Goal: Task Accomplishment & Management: Manage account settings

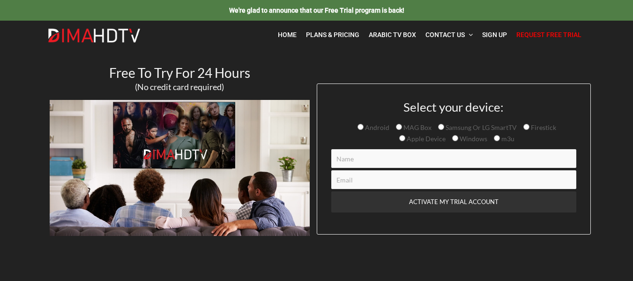
click at [380, 158] on input "Contact form" at bounding box center [453, 158] width 245 height 19
paste input "6b7ef23e24"
type input "6b7ef23e24"
drag, startPoint x: 375, startPoint y: 150, endPoint x: 319, endPoint y: 140, distance: 56.8
click at [319, 140] on div "Select your device: Android MAG Box Samsung Or LG SmartTV Firestick Apple Devic…" at bounding box center [454, 158] width 274 height 151
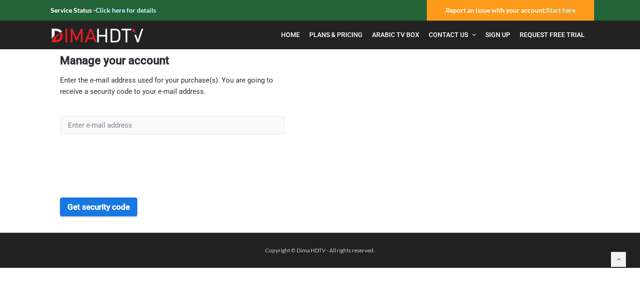
click at [101, 207] on button "Get security code" at bounding box center [98, 206] width 77 height 19
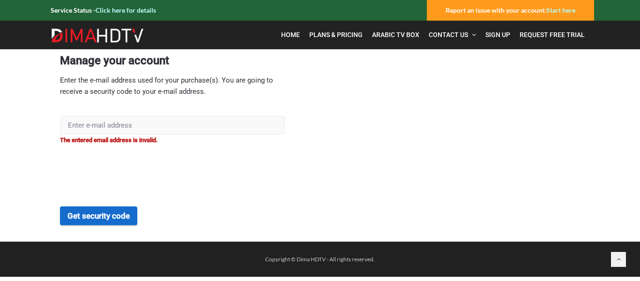
click at [113, 127] on input "text" at bounding box center [172, 125] width 225 height 19
type input "abeer.hsaid@gmail.com"
click at [114, 224] on button "Get security code" at bounding box center [98, 215] width 77 height 19
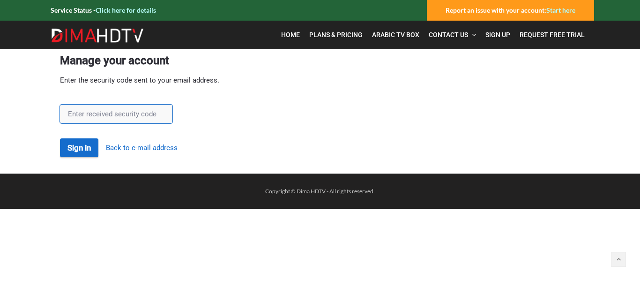
click at [120, 113] on input "text" at bounding box center [116, 114] width 113 height 19
paste input "0mOfiTxE"
type input "0mOfiTxE"
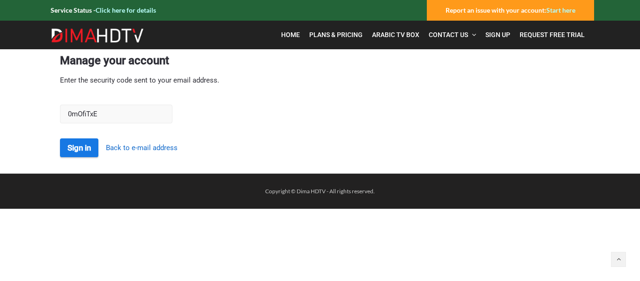
click at [74, 149] on button "Sign in" at bounding box center [79, 147] width 38 height 19
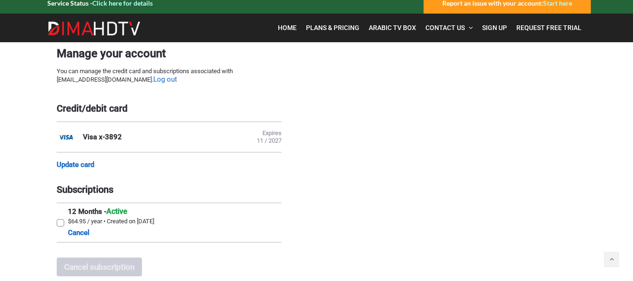
scroll to position [54, 0]
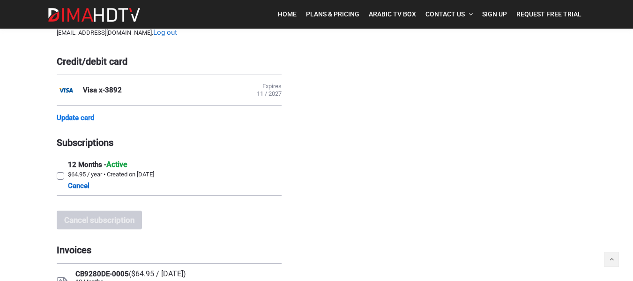
click at [73, 122] on link "Update card" at bounding box center [76, 117] width 38 height 8
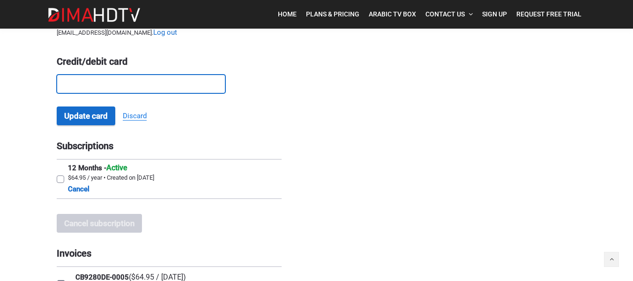
click at [135, 120] on link "Discard" at bounding box center [135, 116] width 24 height 9
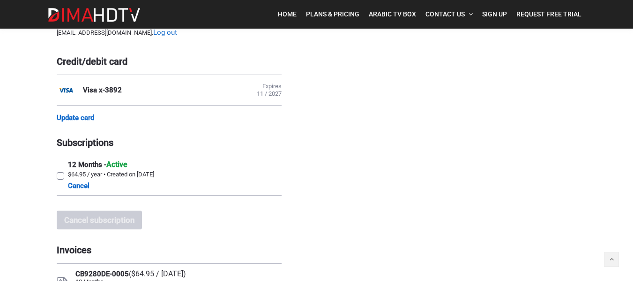
click at [87, 122] on link "Update card" at bounding box center [76, 117] width 38 height 8
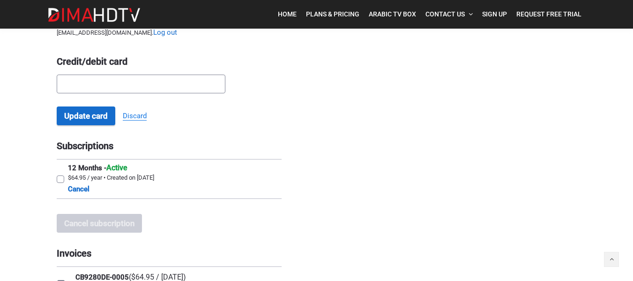
click at [134, 120] on link "Discard" at bounding box center [135, 116] width 24 height 9
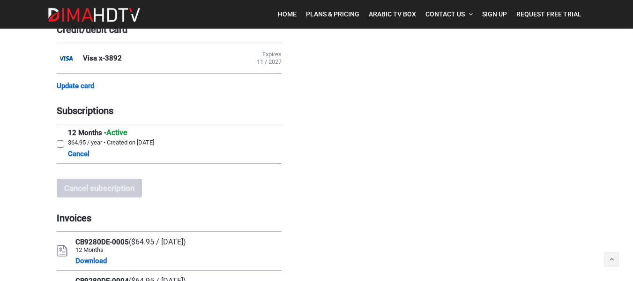
scroll to position [101, 0]
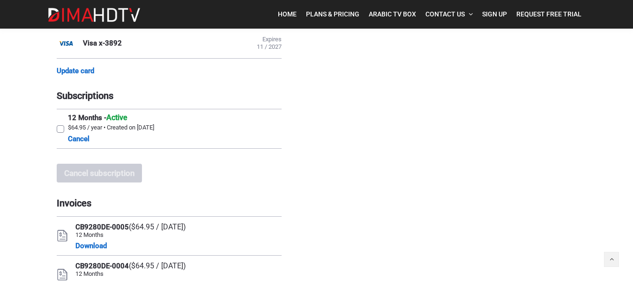
click at [60, 136] on label "12 Months - Active $64.95 / year • Created on [DATE] Cancel" at bounding box center [169, 128] width 225 height 39
click at [60, 115] on input "12 Months - Active $64.95 / year • Created on [DATE] Cancel" at bounding box center [60, 112] width 6 height 6
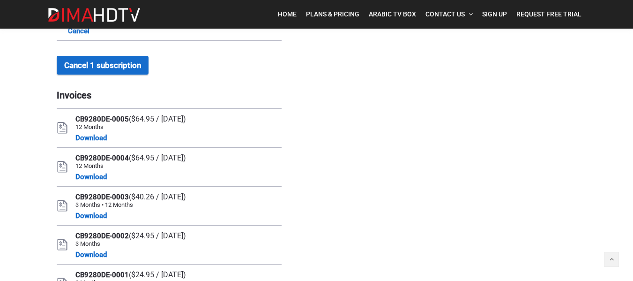
scroll to position [195, 0]
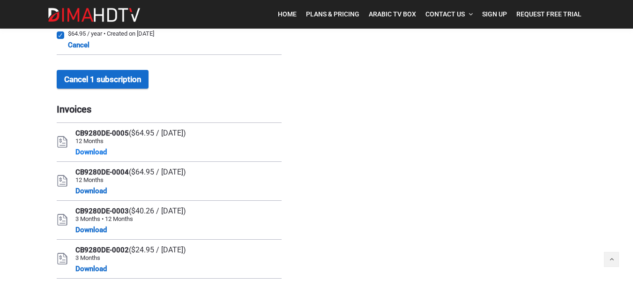
click at [86, 158] on link "Download" at bounding box center [90, 151] width 31 height 11
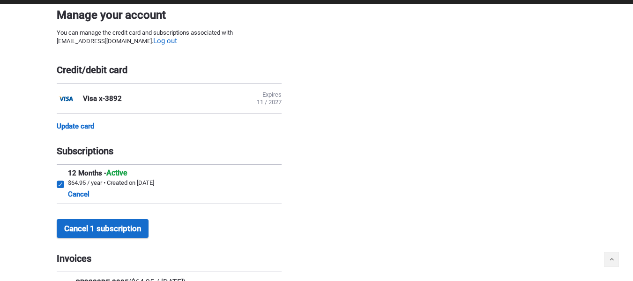
scroll to position [67, 0]
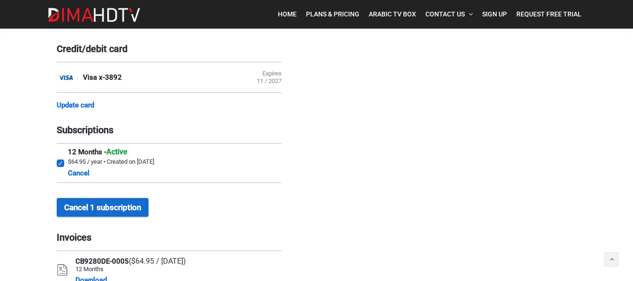
click at [59, 168] on label "12 Months - Active $64.95 / year • Created on [DATE] Cancel" at bounding box center [169, 162] width 225 height 39
click at [59, 150] on input "12 Months - Active $64.95 / year • Created on [DATE] Cancel" at bounding box center [60, 146] width 6 height 6
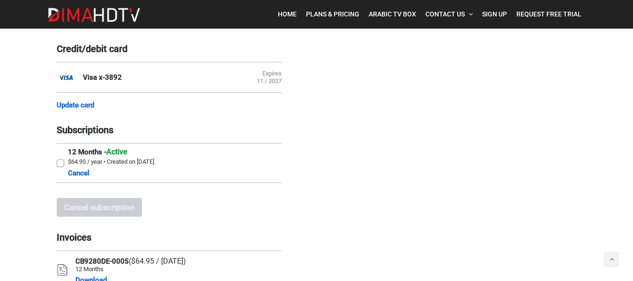
click at [61, 169] on label "12 Months - Active $64.95 / year • Created on [DATE] Cancel" at bounding box center [169, 162] width 225 height 39
click at [61, 150] on input "12 Months - Active $64.95 / year • Created on [DATE] Cancel" at bounding box center [60, 146] width 6 height 6
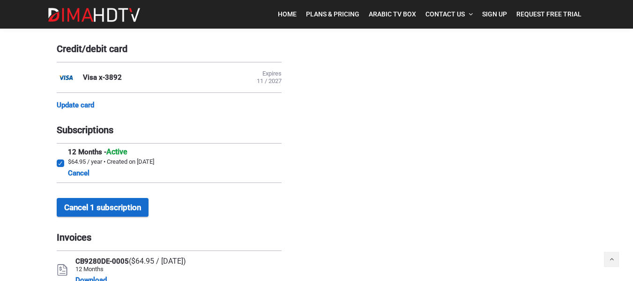
click at [60, 169] on label "12 Months - Active $64.95 / year • Created on [DATE] Cancel" at bounding box center [169, 162] width 225 height 39
click at [60, 150] on input "12 Months - Active $64.95 / year • Created on [DATE] Cancel" at bounding box center [60, 146] width 6 height 6
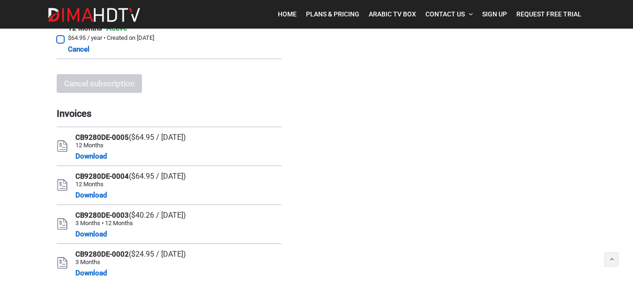
scroll to position [160, 0]
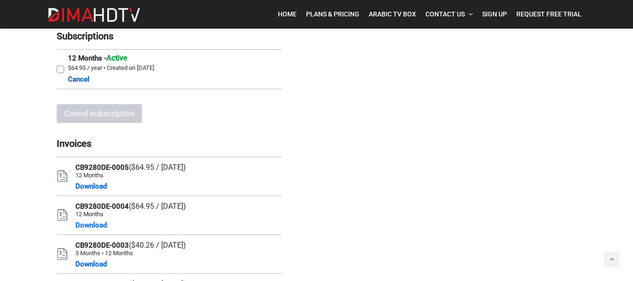
click at [94, 231] on link "Download" at bounding box center [90, 224] width 31 height 11
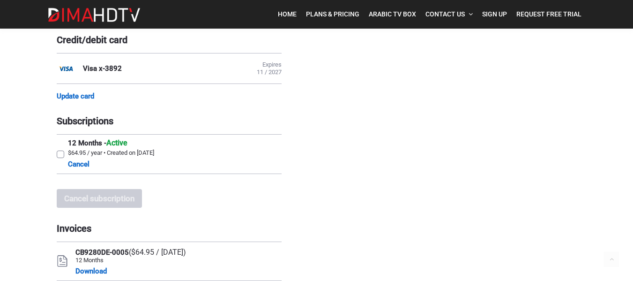
scroll to position [94, 0]
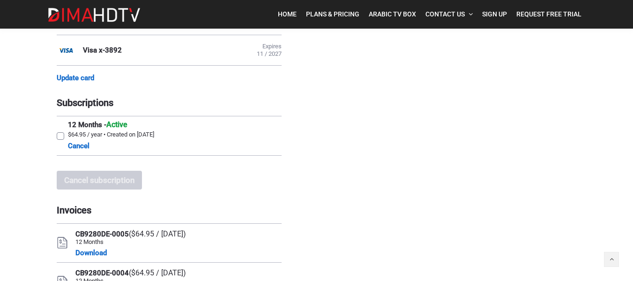
click at [59, 142] on label "12 Months - Active $64.95 / year • Created on [DATE] Cancel" at bounding box center [169, 135] width 225 height 39
click at [59, 122] on input "12 Months - Active $64.95 / year • Created on [DATE] Cancel" at bounding box center [60, 119] width 6 height 6
checkbox input "true"
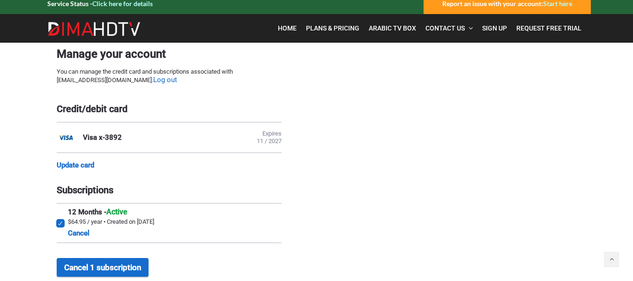
scroll to position [0, 0]
